Goal: Information Seeking & Learning: Find specific fact

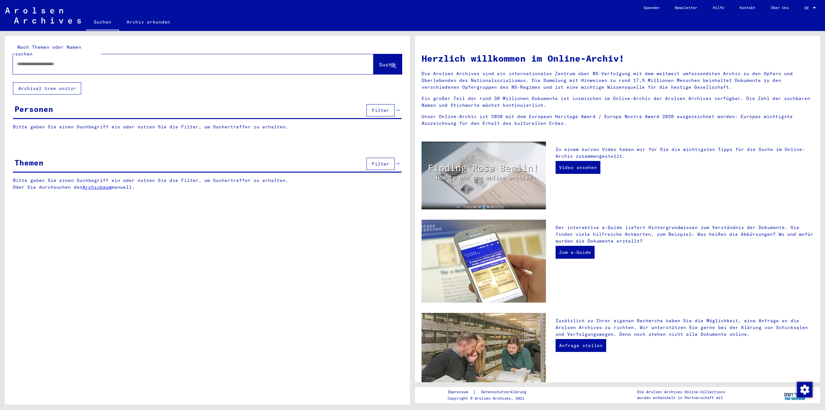
click at [150, 61] on input "text" at bounding box center [185, 64] width 337 height 7
paste input "**********"
type input "**********"
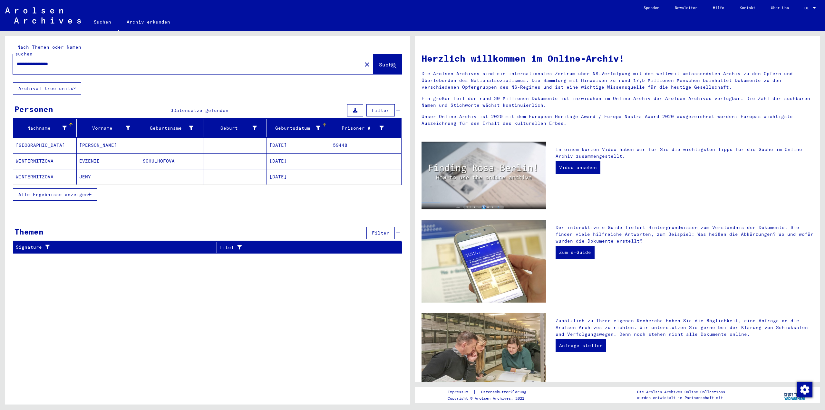
click at [293, 125] on div "Geburtsdatum" at bounding box center [294, 128] width 51 height 7
click at [317, 155] on mat-cell "[DATE]" at bounding box center [298, 160] width 63 height 15
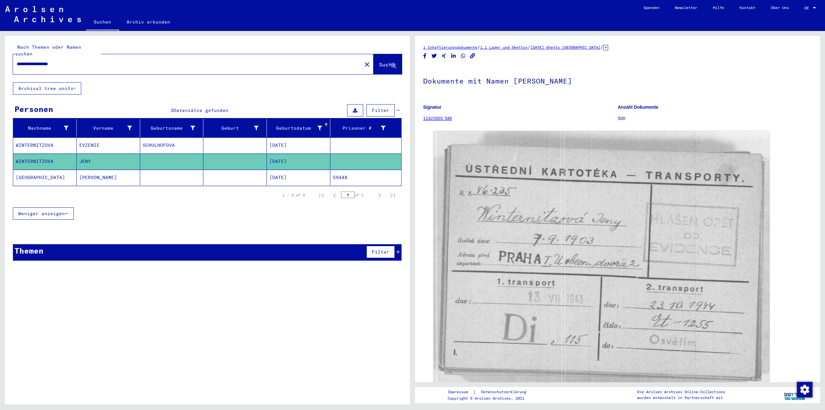
click at [300, 175] on mat-cell "[DATE]" at bounding box center [298, 178] width 63 height 16
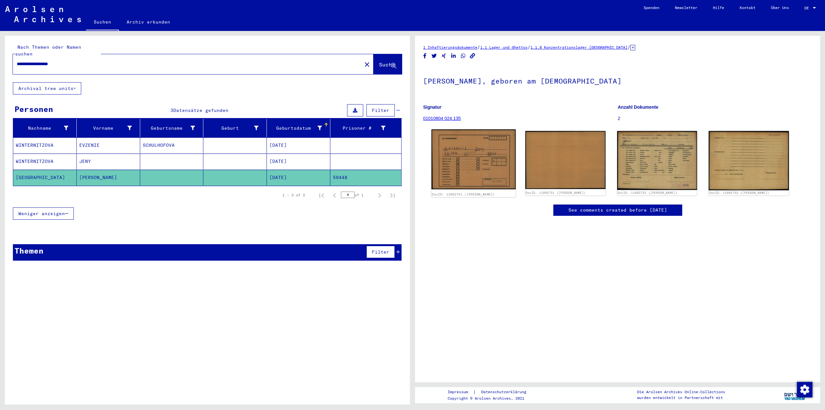
click at [472, 147] on img at bounding box center [474, 159] width 84 height 60
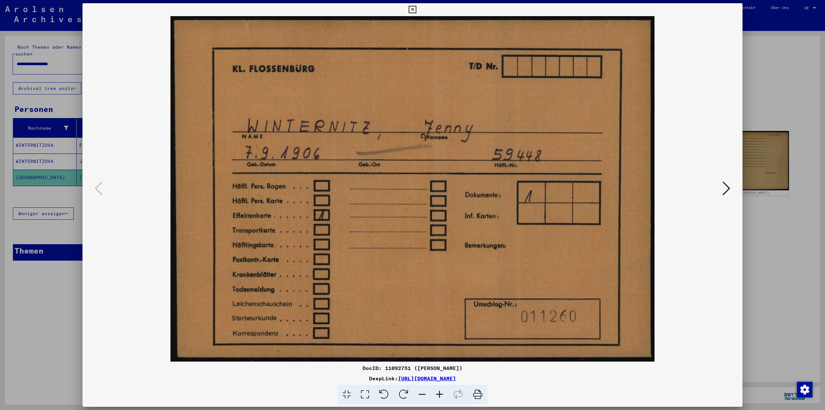
click at [725, 189] on icon at bounding box center [727, 187] width 8 height 15
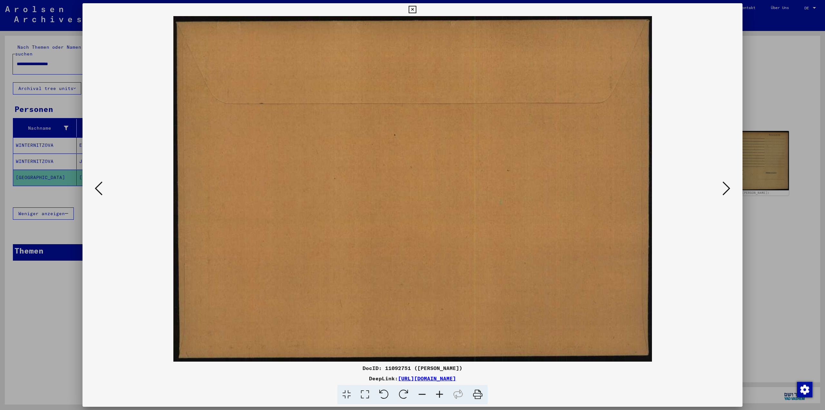
click at [725, 189] on icon at bounding box center [727, 187] width 8 height 15
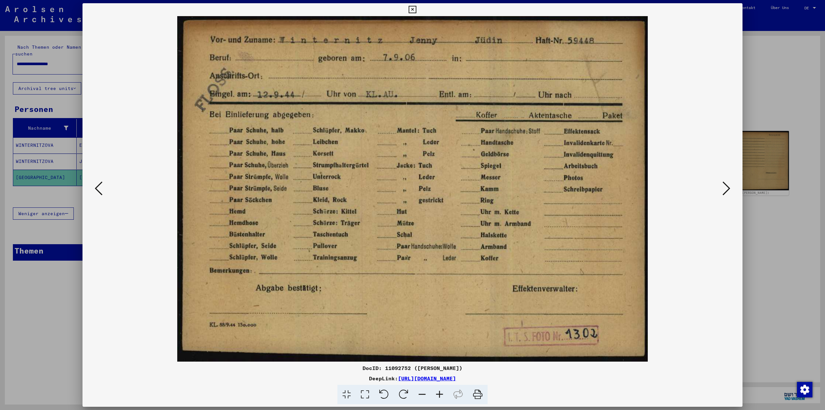
click at [750, 87] on div at bounding box center [412, 205] width 825 height 410
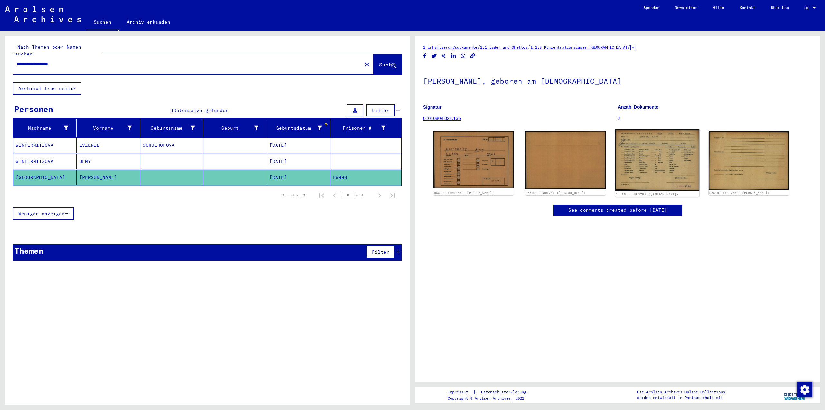
click at [650, 157] on img at bounding box center [657, 160] width 84 height 62
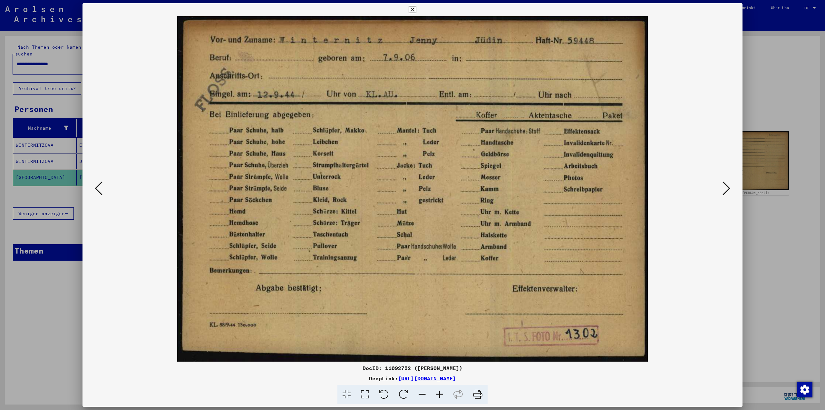
click at [64, 284] on div at bounding box center [412, 205] width 825 height 410
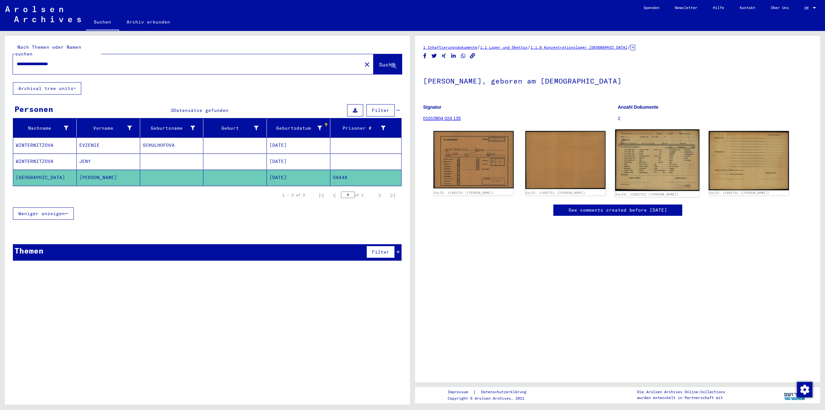
click at [672, 146] on img at bounding box center [657, 160] width 84 height 62
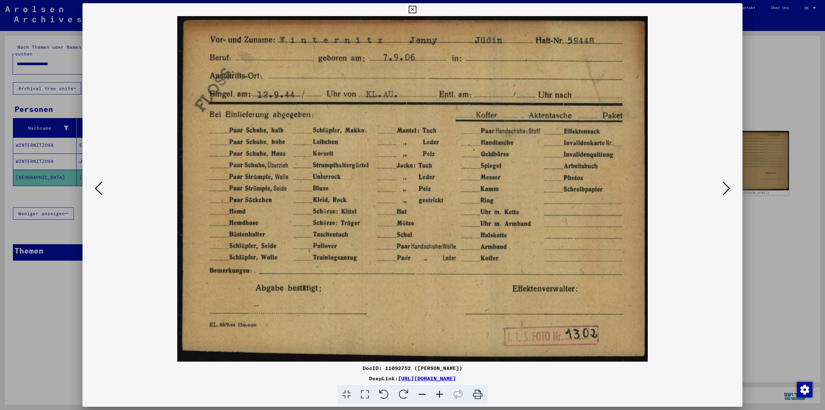
click at [750, 93] on div at bounding box center [412, 205] width 825 height 410
